Goal: Transaction & Acquisition: Book appointment/travel/reservation

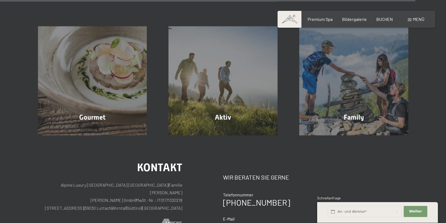
scroll to position [1725, 0]
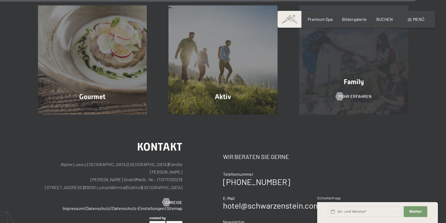
click at [340, 40] on div "Family Mehr erfahren" at bounding box center [353, 59] width 131 height 109
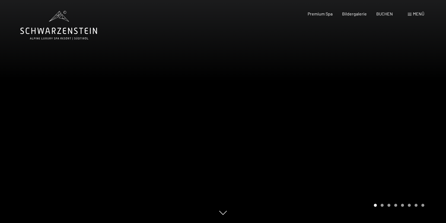
click at [392, 180] on div at bounding box center [334, 111] width 223 height 223
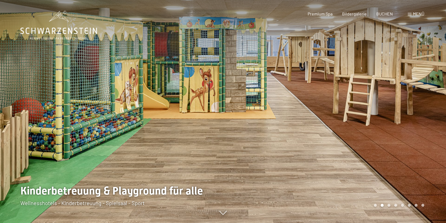
click at [392, 180] on div at bounding box center [334, 111] width 223 height 223
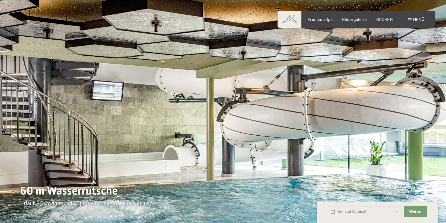
scroll to position [29, 0]
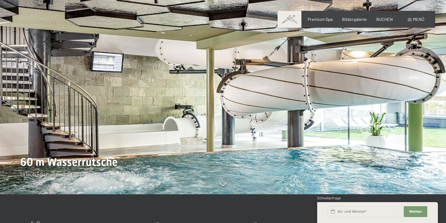
click at [398, 137] on div at bounding box center [334, 82] width 223 height 223
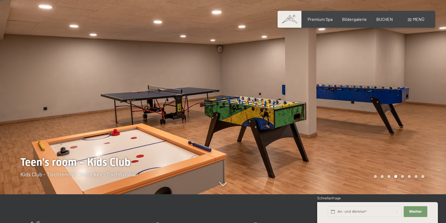
click at [398, 137] on div at bounding box center [334, 82] width 223 height 223
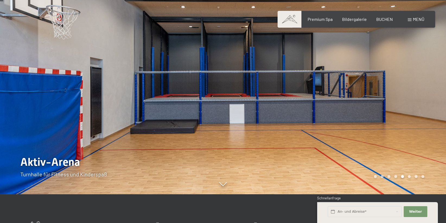
click at [398, 137] on div at bounding box center [334, 82] width 223 height 223
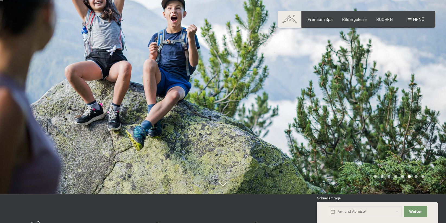
click at [398, 137] on div at bounding box center [334, 82] width 223 height 223
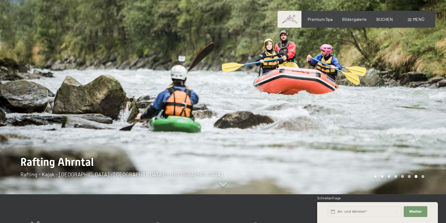
click at [312, 139] on div at bounding box center [334, 82] width 223 height 223
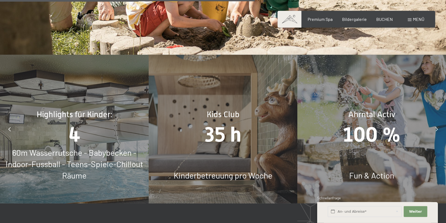
scroll to position [2329, 0]
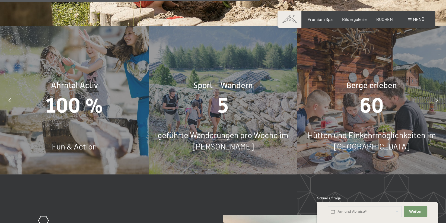
click at [435, 101] on div at bounding box center [437, 100] width 14 height 14
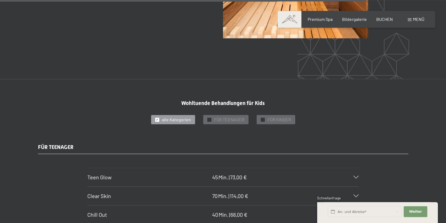
scroll to position [3278, 0]
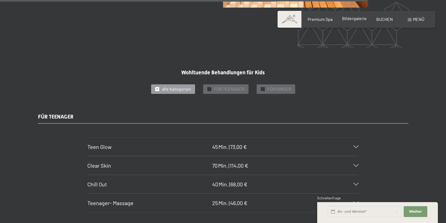
click at [365, 21] on span "Bildergalerie" at bounding box center [354, 18] width 25 height 5
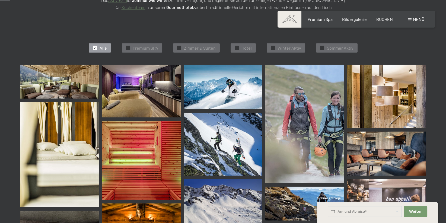
scroll to position [144, 0]
click at [181, 49] on div at bounding box center [179, 48] width 4 height 4
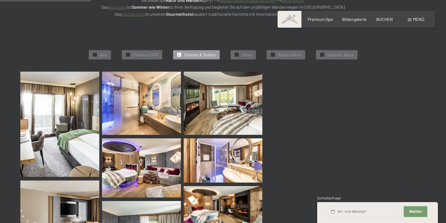
scroll to position [136, 0]
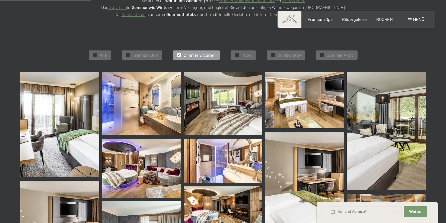
click at [282, 93] on img at bounding box center [304, 100] width 79 height 56
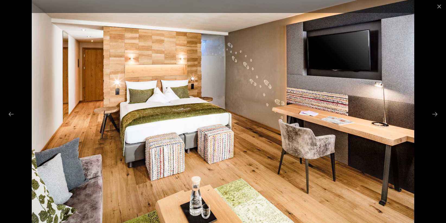
scroll to position [165, 0]
click at [435, 112] on button "Next slide" at bounding box center [434, 114] width 11 height 11
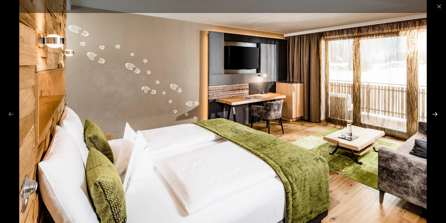
click at [435, 112] on button "Next slide" at bounding box center [434, 114] width 11 height 11
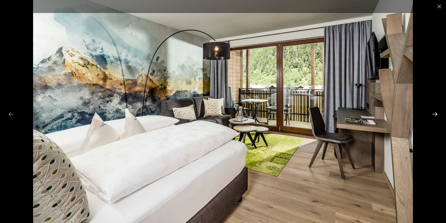
click at [435, 112] on button "Next slide" at bounding box center [434, 114] width 11 height 11
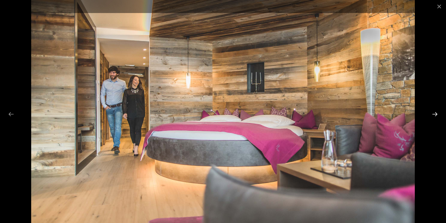
click at [435, 112] on button "Next slide" at bounding box center [434, 114] width 11 height 11
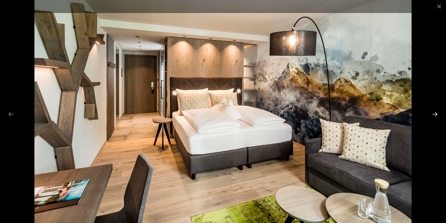
click at [435, 112] on button "Next slide" at bounding box center [434, 114] width 11 height 11
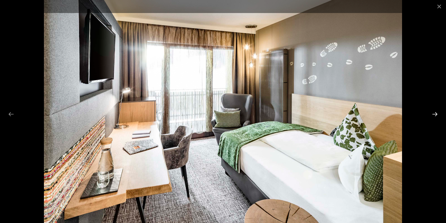
click at [435, 112] on button "Next slide" at bounding box center [434, 114] width 11 height 11
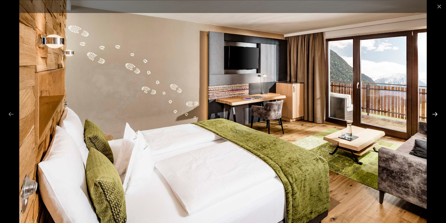
click at [435, 112] on button "Next slide" at bounding box center [434, 114] width 11 height 11
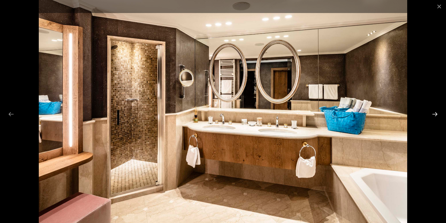
click at [435, 112] on button "Next slide" at bounding box center [434, 114] width 11 height 11
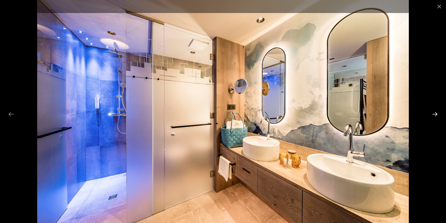
click at [435, 112] on button "Next slide" at bounding box center [434, 114] width 11 height 11
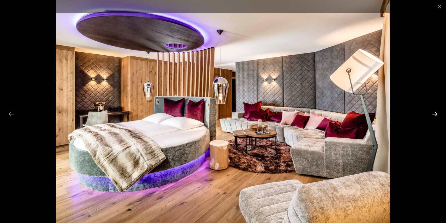
click at [435, 112] on button "Next slide" at bounding box center [434, 114] width 11 height 11
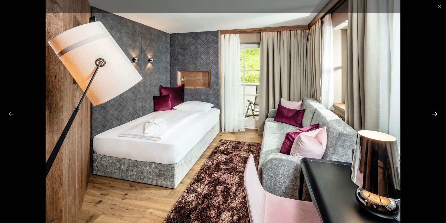
click at [435, 112] on button "Next slide" at bounding box center [434, 114] width 11 height 11
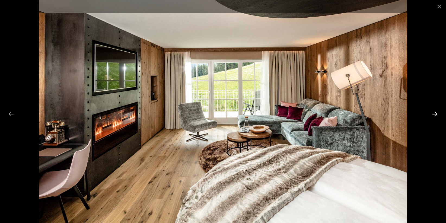
click at [435, 112] on button "Next slide" at bounding box center [434, 114] width 11 height 11
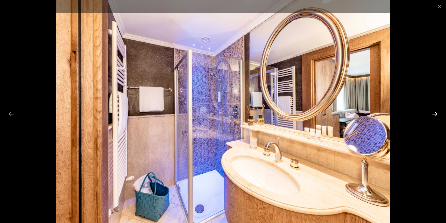
click at [435, 112] on button "Next slide" at bounding box center [434, 114] width 11 height 11
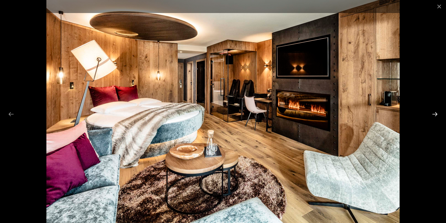
click at [435, 112] on button "Next slide" at bounding box center [434, 114] width 11 height 11
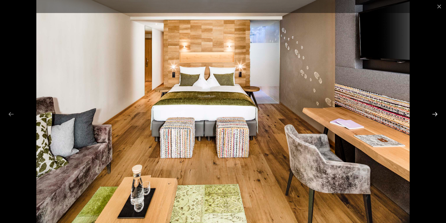
click at [435, 112] on button "Next slide" at bounding box center [434, 114] width 11 height 11
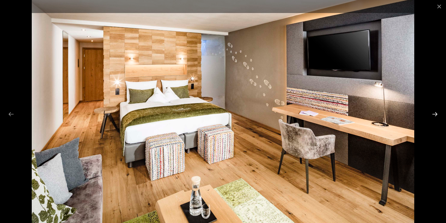
click at [435, 112] on button "Next slide" at bounding box center [434, 114] width 11 height 11
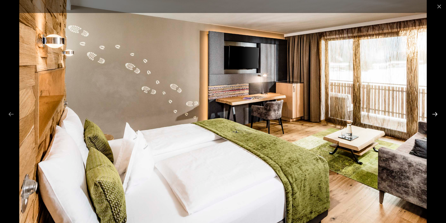
click at [435, 112] on button "Next slide" at bounding box center [434, 114] width 11 height 11
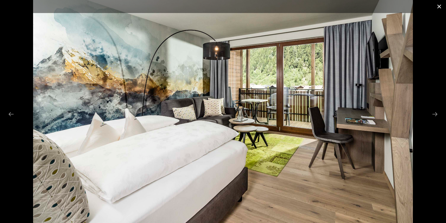
click at [438, 4] on button "Close gallery" at bounding box center [439, 6] width 14 height 13
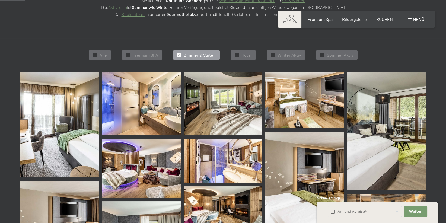
scroll to position [0, 0]
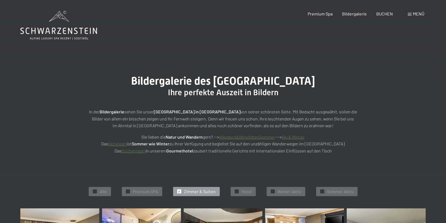
click at [75, 31] on icon at bounding box center [58, 25] width 77 height 29
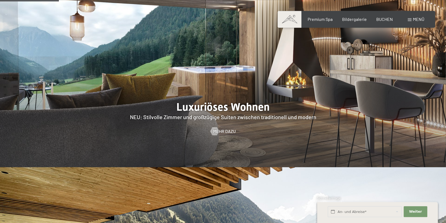
scroll to position [575, 0]
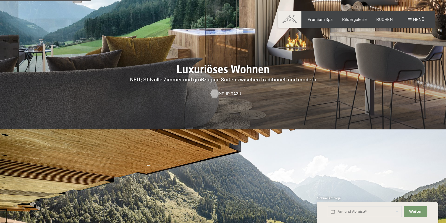
click at [224, 91] on span "Mehr dazu" at bounding box center [230, 94] width 23 height 6
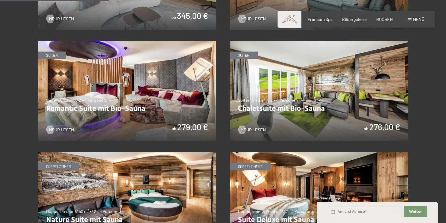
scroll to position [403, 0]
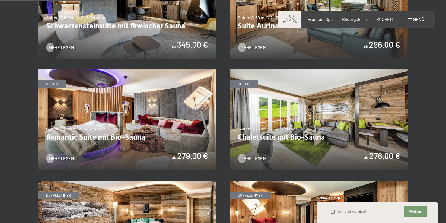
click at [270, 103] on img at bounding box center [319, 119] width 178 height 100
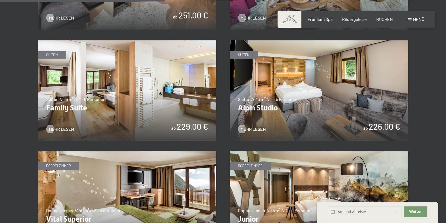
scroll to position [661, 0]
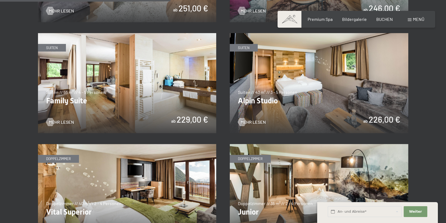
click at [342, 95] on img at bounding box center [319, 83] width 178 height 100
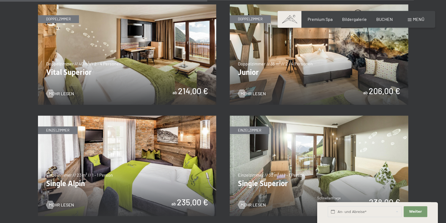
scroll to position [805, 0]
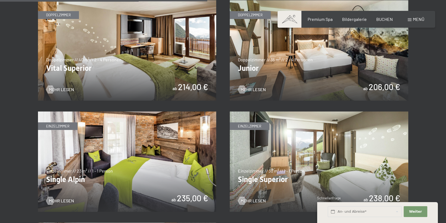
click at [158, 69] on img at bounding box center [127, 50] width 178 height 100
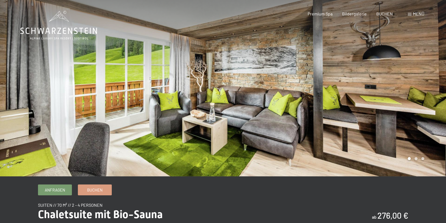
click at [359, 113] on div at bounding box center [334, 88] width 223 height 176
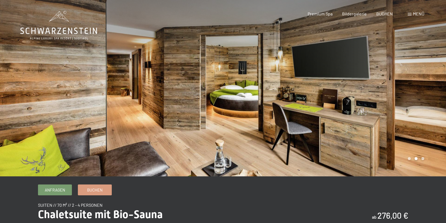
click at [59, 116] on div at bounding box center [111, 88] width 223 height 176
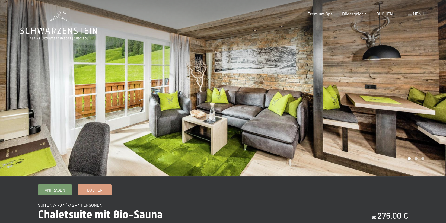
click at [339, 107] on div at bounding box center [334, 88] width 223 height 176
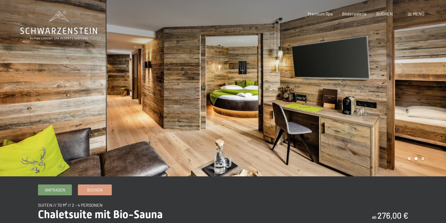
click at [339, 107] on div at bounding box center [334, 88] width 223 height 176
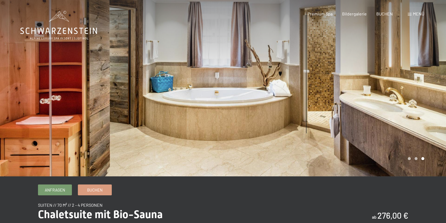
click at [339, 107] on div at bounding box center [334, 88] width 223 height 176
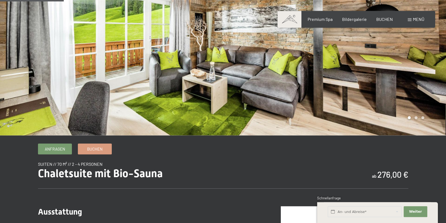
scroll to position [144, 0]
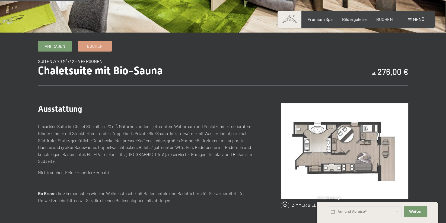
click at [350, 160] on img at bounding box center [344, 150] width 127 height 95
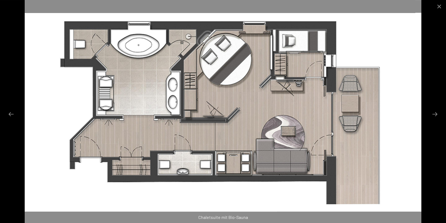
scroll to position [316, 0]
click at [437, 6] on button "Close gallery" at bounding box center [439, 6] width 14 height 13
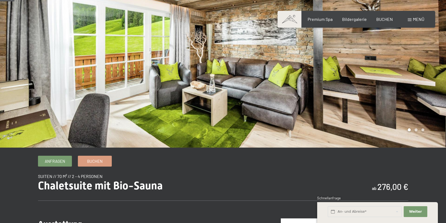
scroll to position [0, 0]
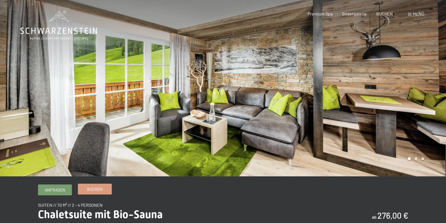
click at [103, 188] on link "Buchen" at bounding box center [94, 189] width 33 height 10
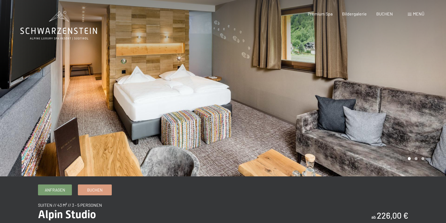
click at [418, 97] on div at bounding box center [334, 88] width 223 height 176
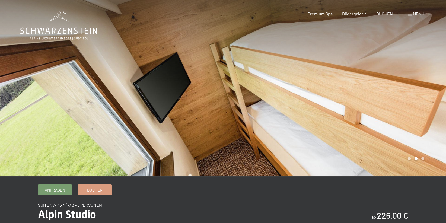
click at [418, 97] on div at bounding box center [334, 88] width 223 height 176
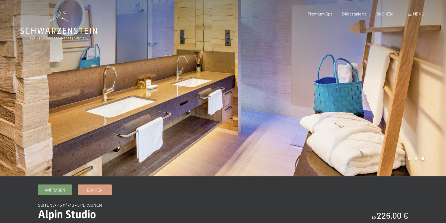
click at [418, 97] on div at bounding box center [334, 88] width 223 height 176
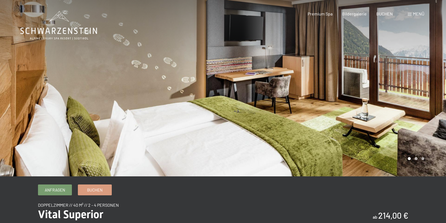
click at [426, 117] on div at bounding box center [334, 88] width 223 height 176
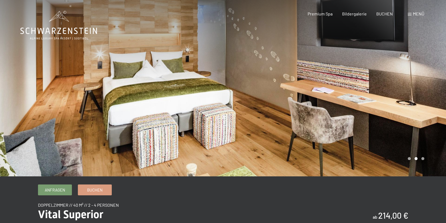
click at [426, 117] on div at bounding box center [334, 88] width 223 height 176
